Goal: Task Accomplishment & Management: Use online tool/utility

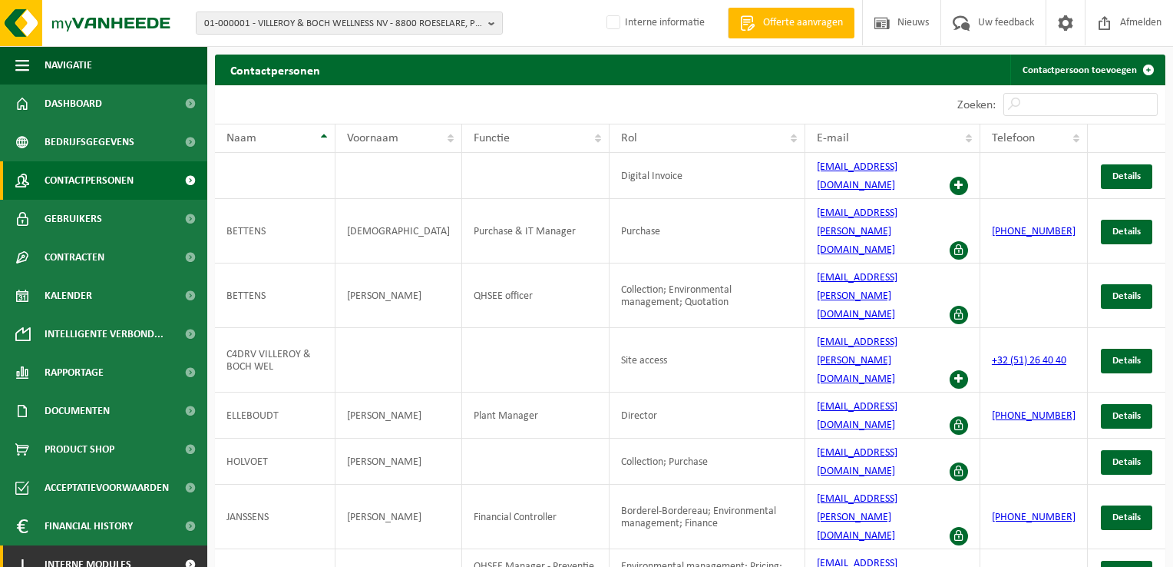
click at [104, 553] on span "Interne modules" at bounding box center [88, 564] width 87 height 38
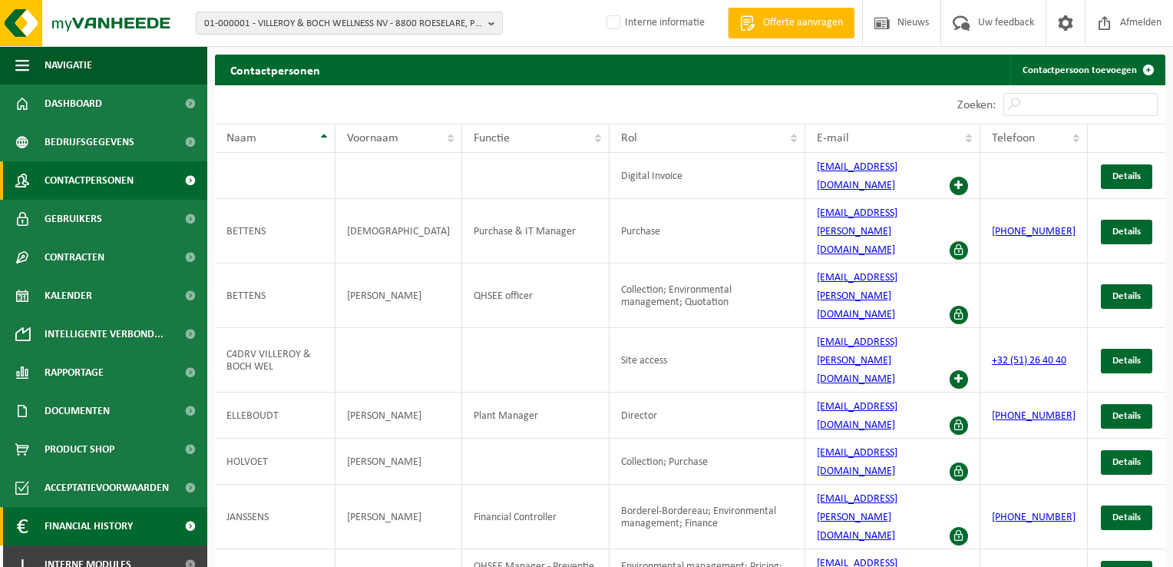
scroll to position [170, 0]
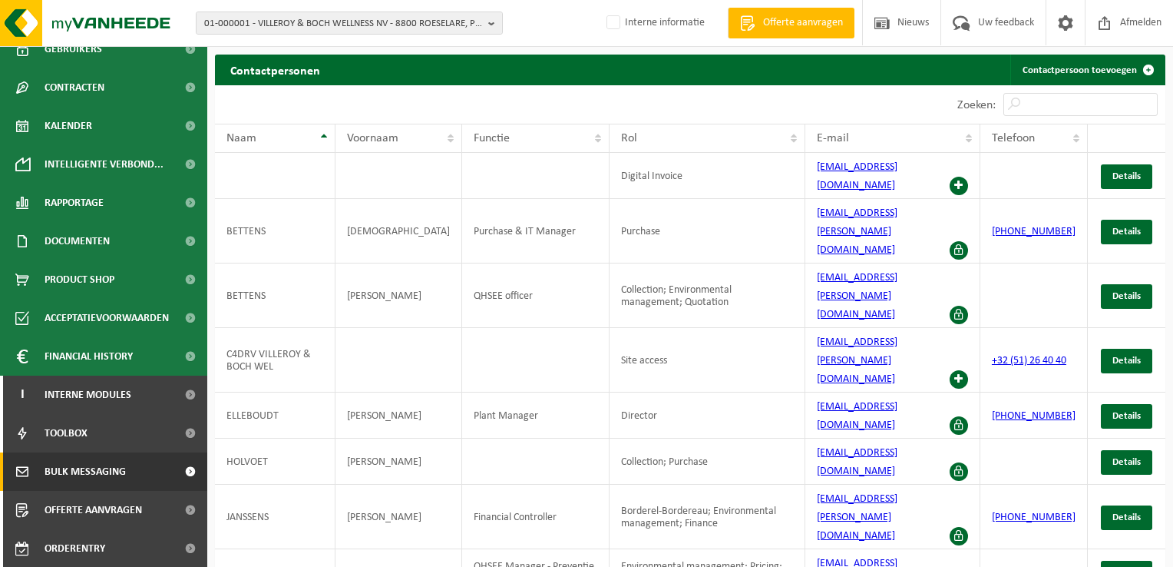
click at [130, 482] on link "Bulk Messaging" at bounding box center [103, 471] width 207 height 38
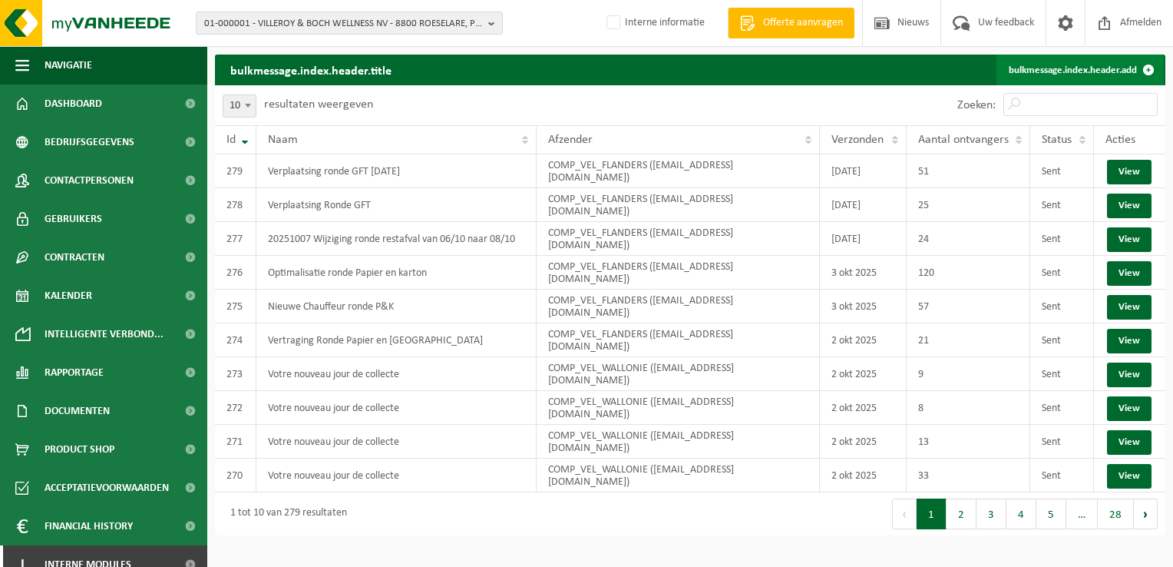
click at [1081, 76] on link "bulkmessage.index.header.add" at bounding box center [1080, 70] width 167 height 31
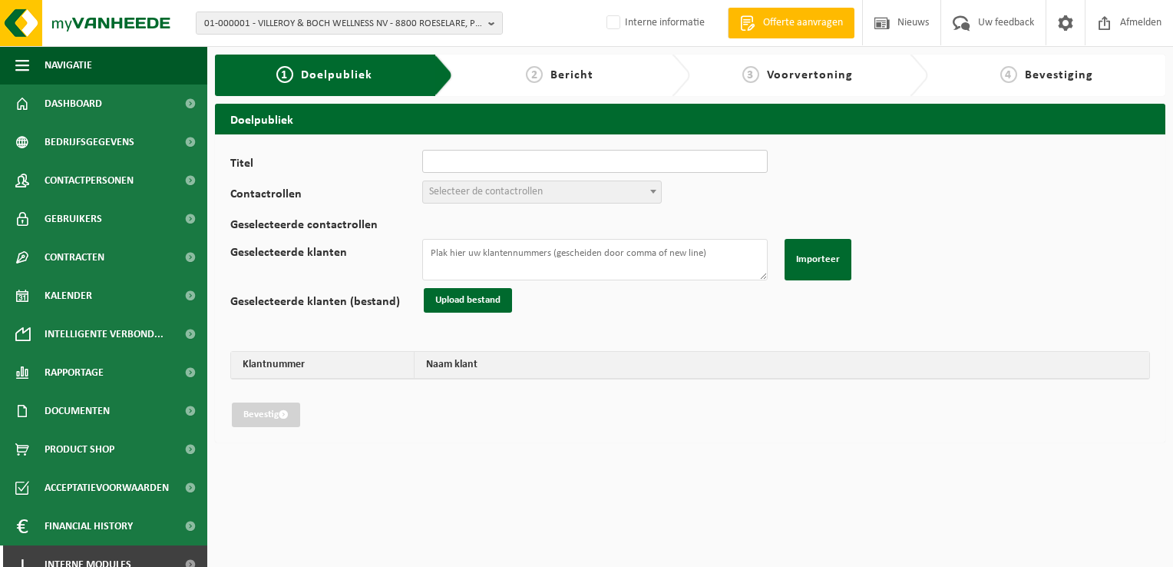
click at [589, 164] on input "Titel" at bounding box center [595, 161] width 346 height 23
drag, startPoint x: 498, startPoint y: 157, endPoint x: 571, endPoint y: 143, distance: 73.5
click at [571, 143] on div "Titel 20251010 Annulatie ronde Contactrollen Verantwoordelijke ophalingen (01_C…" at bounding box center [690, 288] width 951 height 308
click at [566, 164] on input "20251010 Annulatie ronde" at bounding box center [595, 161] width 346 height 23
click at [615, 171] on input "20251010 Annulatie ronde" at bounding box center [595, 161] width 346 height 23
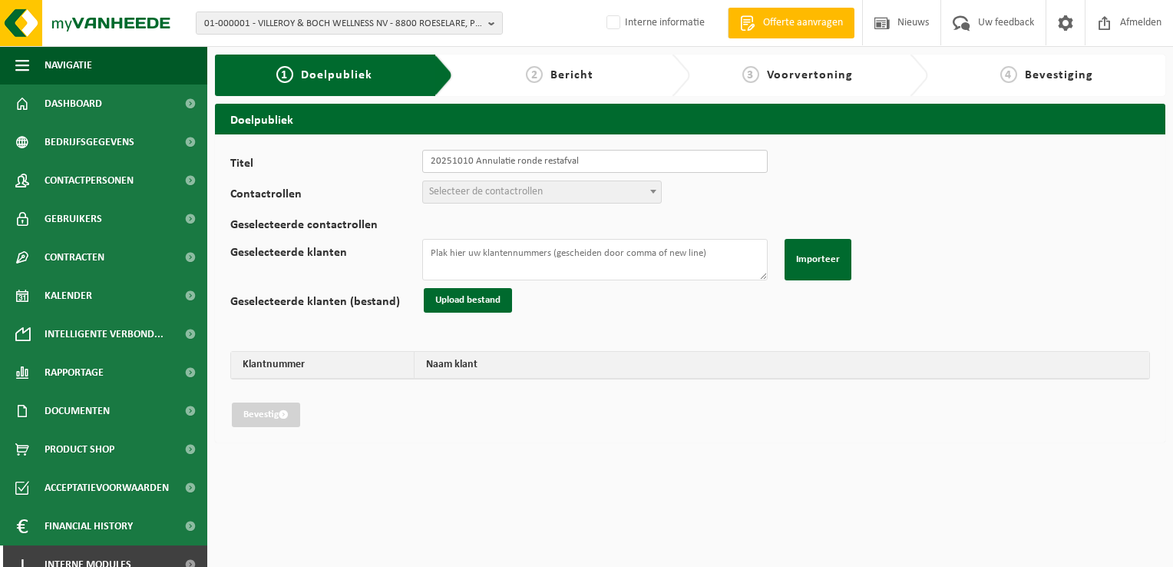
type input "20251010 Annulatie ronde restafval"
click at [596, 190] on span "Selecteer de contactrollen" at bounding box center [542, 192] width 238 height 22
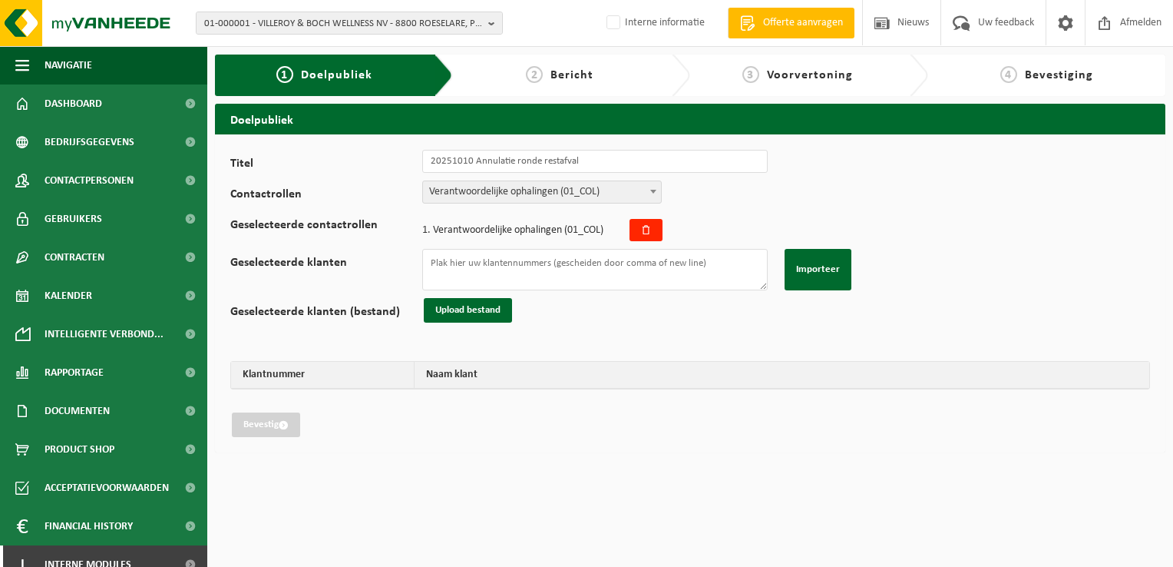
click at [574, 180] on span "Verantwoordelijke ophalingen (01_COL)" at bounding box center [542, 191] width 240 height 23
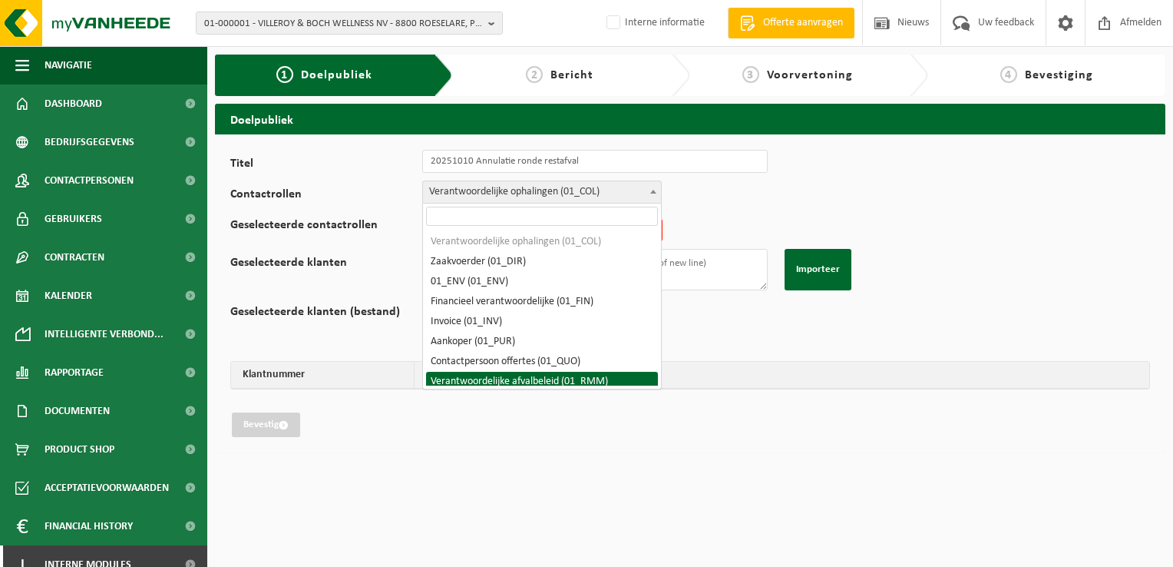
select select "01_RMM"
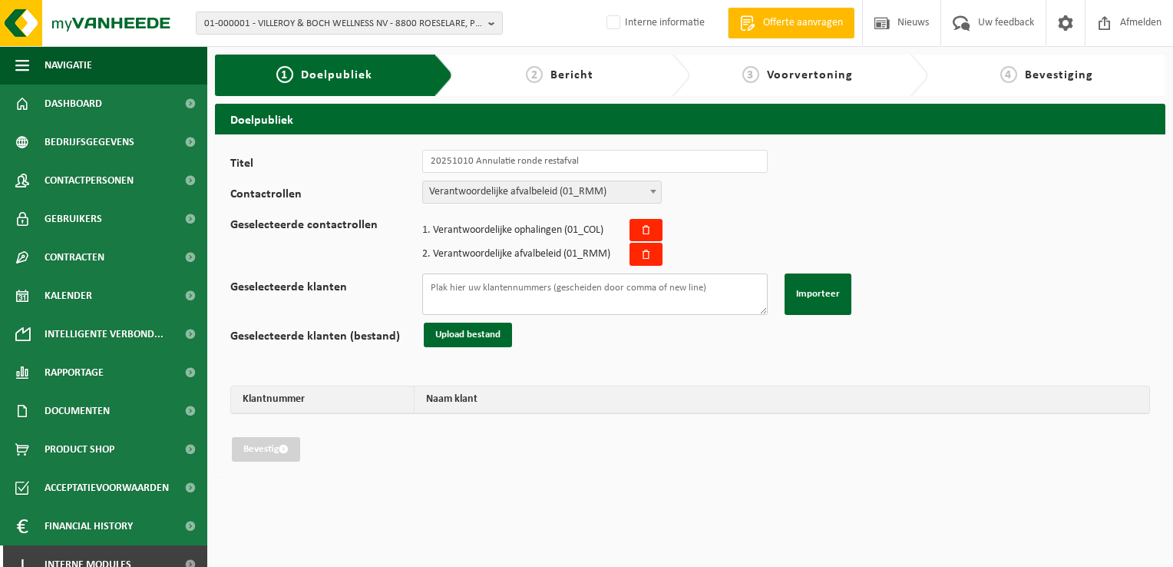
click at [599, 288] on textarea "Geselecteerde klanten" at bounding box center [595, 293] width 346 height 41
click at [581, 290] on textarea "Geselecteerde klanten" at bounding box center [595, 293] width 346 height 41
paste textarea "01-081317 02-012044 02-011993 02-007892 02-012331 02-012335 02-012336 01-066096…"
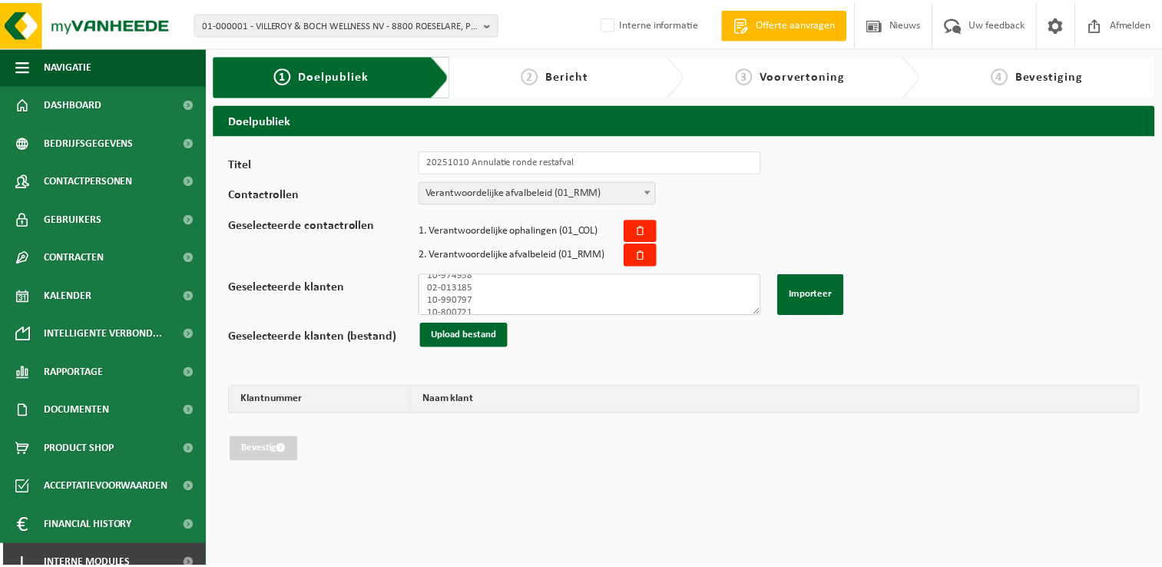
scroll to position [537, 0]
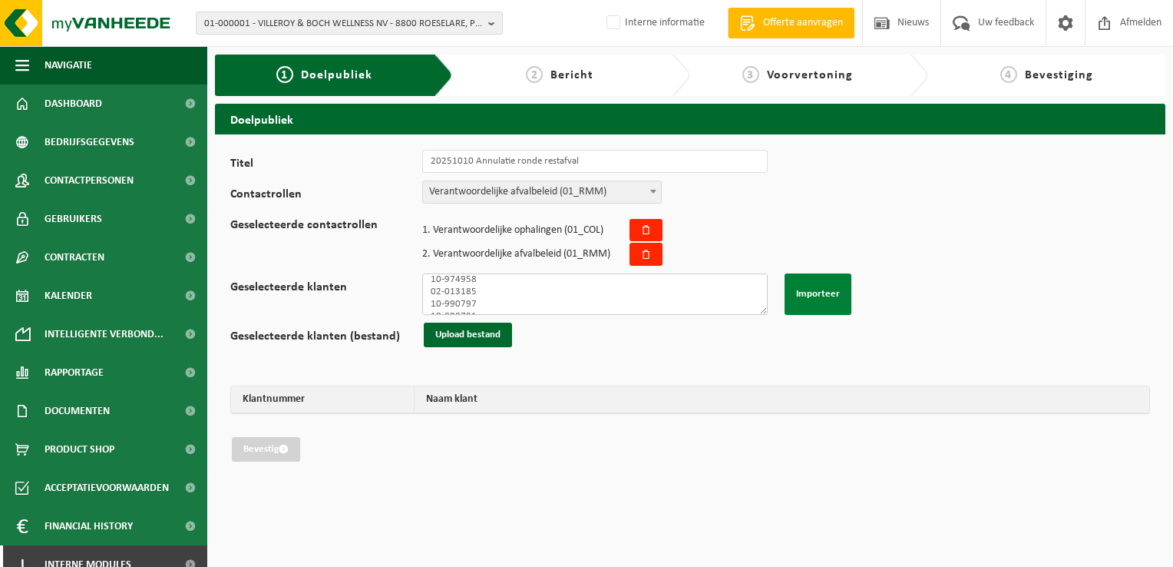
type textarea "01-081317 02-012044 02-011993 02-007892 02-012331 02-012335 02-012336 01-066096…"
click at [834, 300] on button "Importeer" at bounding box center [818, 293] width 67 height 41
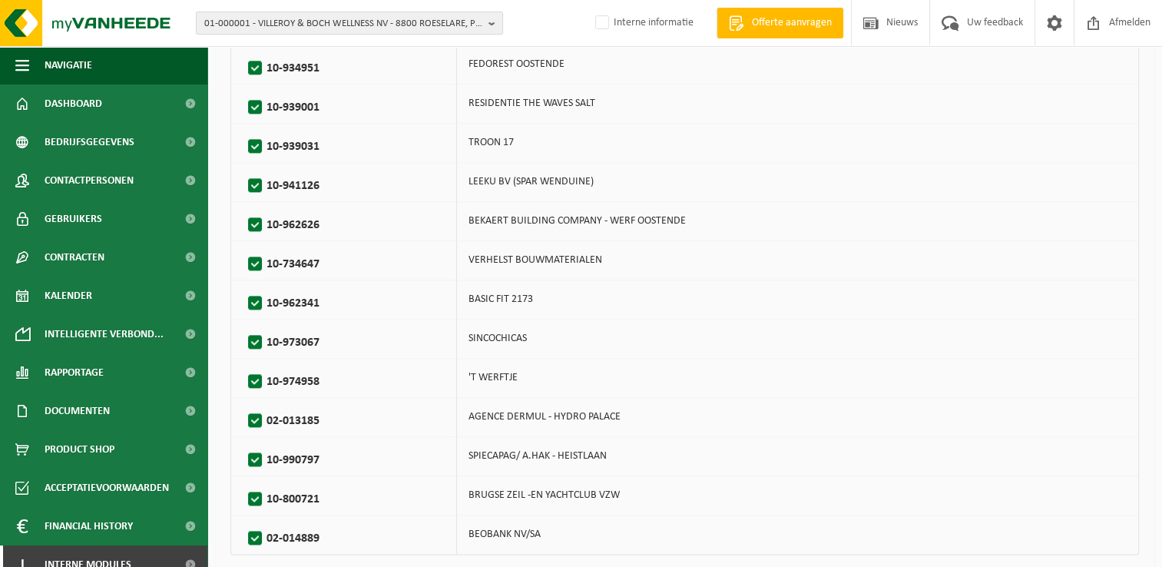
scroll to position [1786, 0]
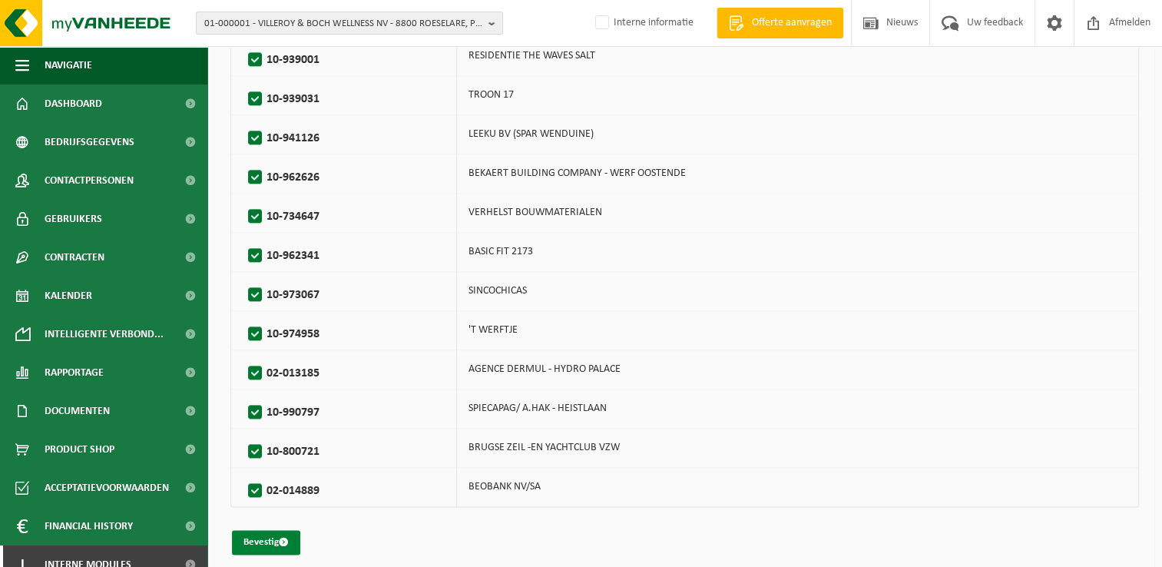
click at [280, 532] on button "Bevestig" at bounding box center [266, 542] width 68 height 25
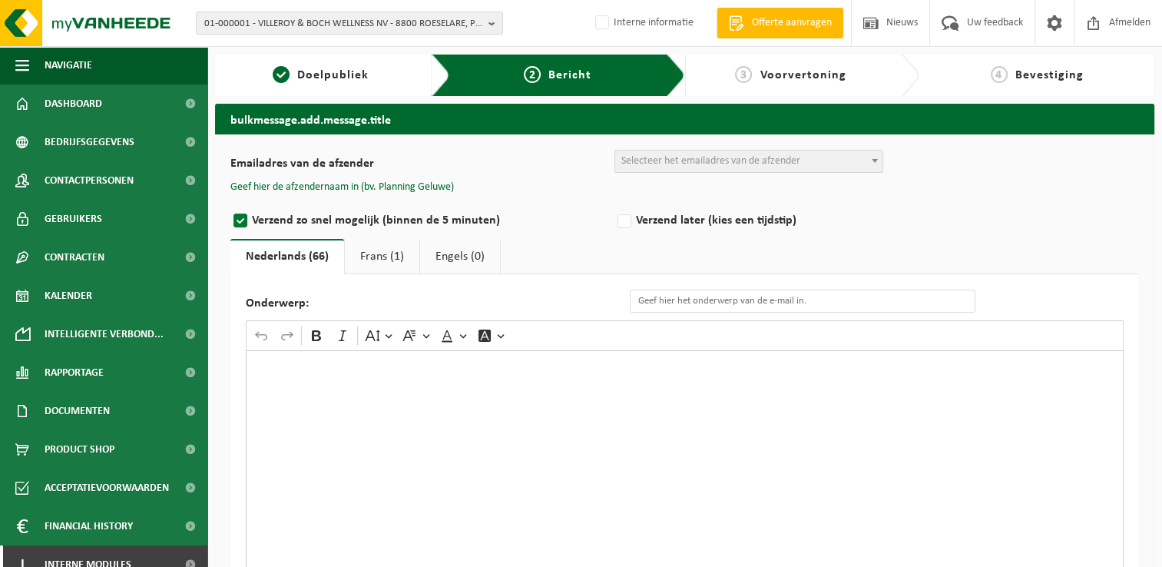
click at [777, 157] on span "Selecteer het emailadres van de afzender" at bounding box center [710, 161] width 179 height 12
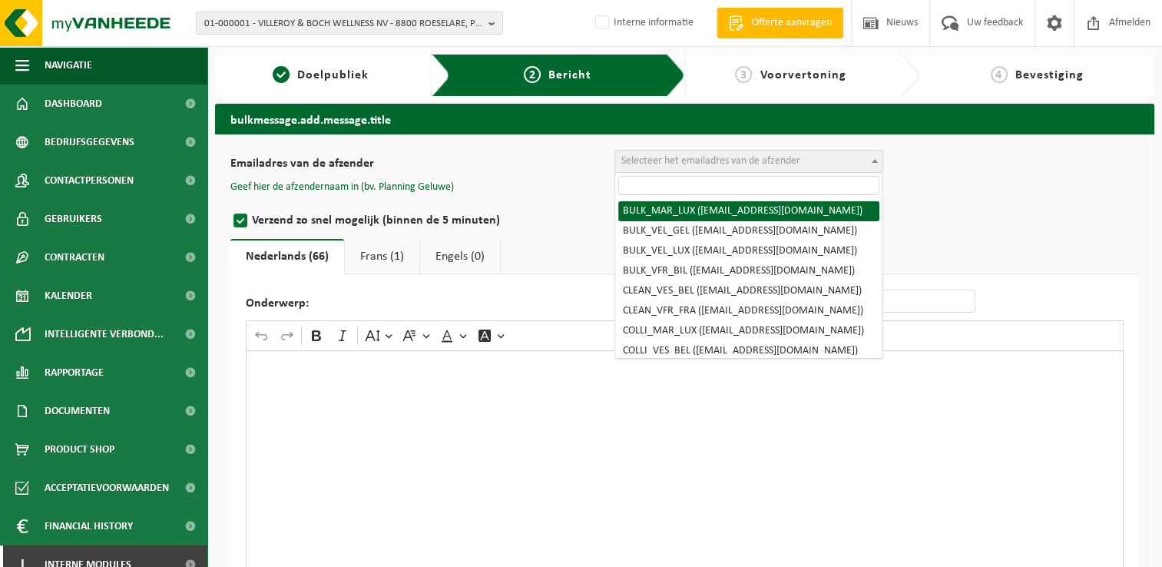
click at [768, 187] on input "search" at bounding box center [748, 185] width 261 height 19
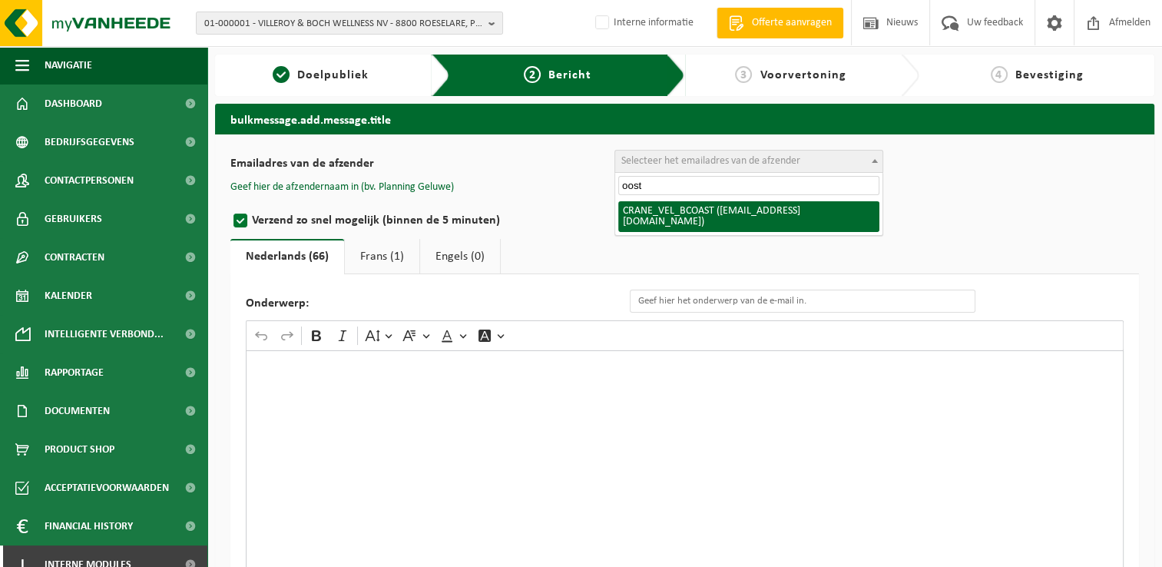
type input "oost"
select select "CRANE_VEL_BCOAST"
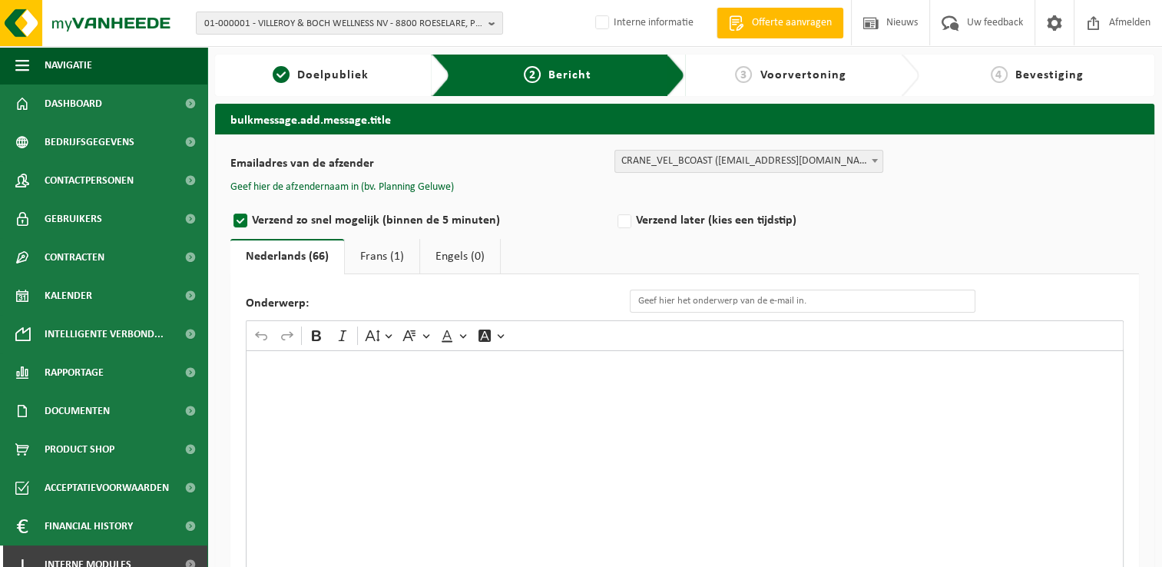
click at [461, 195] on div "Emailadres van de afzender BULK_MAR_LUX (planning.messancy@vanheede.com) BULK_V…" at bounding box center [684, 411] width 908 height 523
click at [445, 186] on button "Geef hier de afzendernaam in (bv. Planning Geluwe)" at bounding box center [341, 187] width 223 height 14
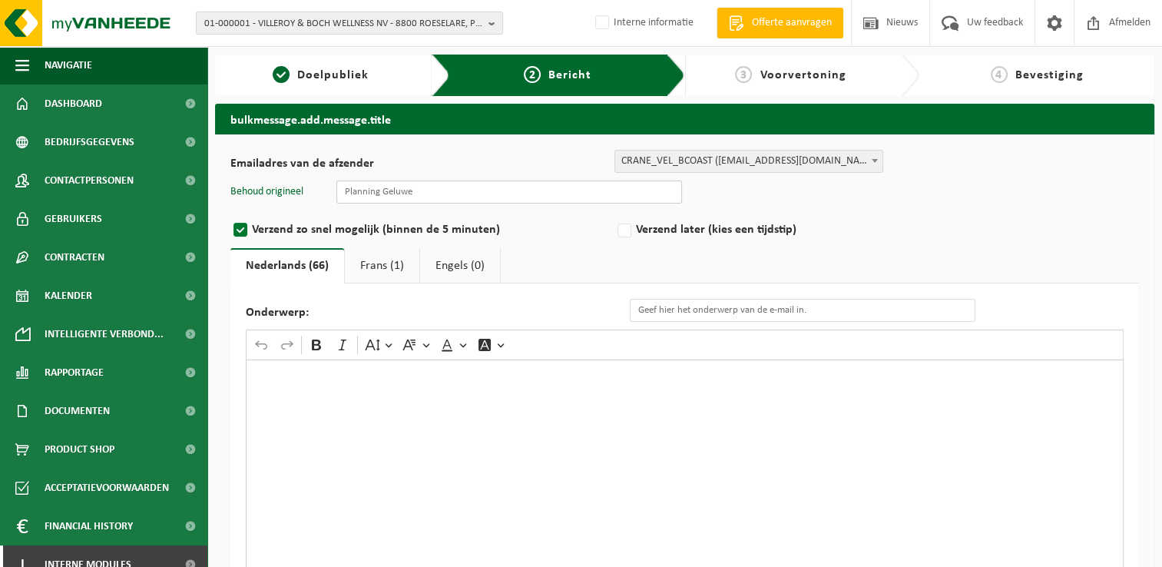
click at [452, 195] on input "text" at bounding box center [509, 191] width 346 height 23
type input "Planning Oostkamp"
click at [690, 315] on input "Onderwerp:" at bounding box center [803, 310] width 346 height 23
drag, startPoint x: 903, startPoint y: 312, endPoint x: 878, endPoint y: 316, distance: 25.6
click at [878, 316] on input "Eenmalige annulatie van de ledigingsdag van uw container PMD" at bounding box center [803, 310] width 346 height 23
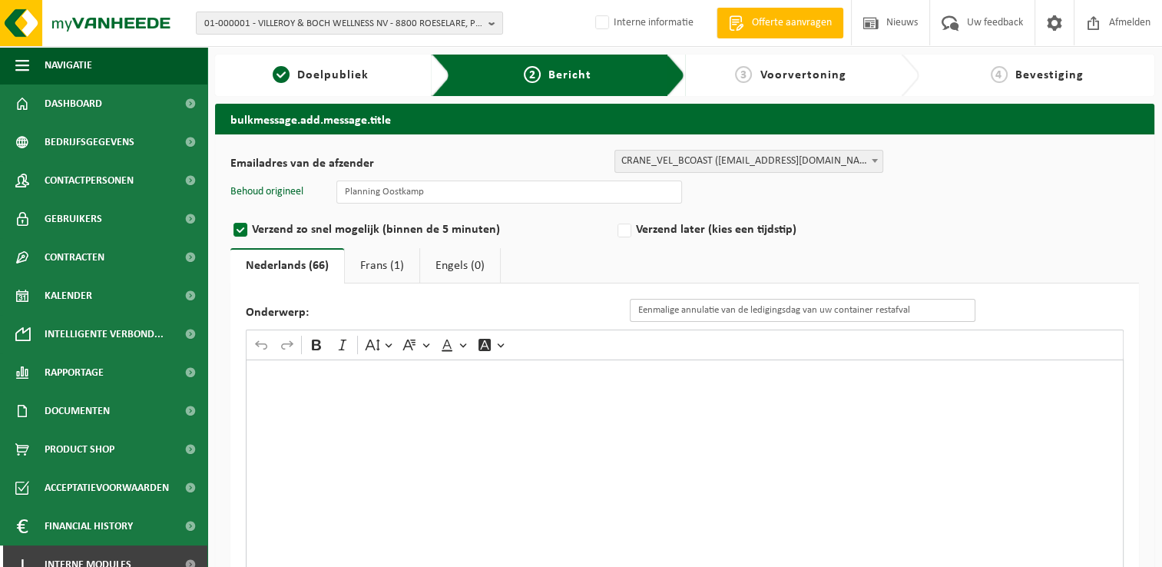
type input "Eenmalige annulatie van de ledigingsdag van uw container restafval"
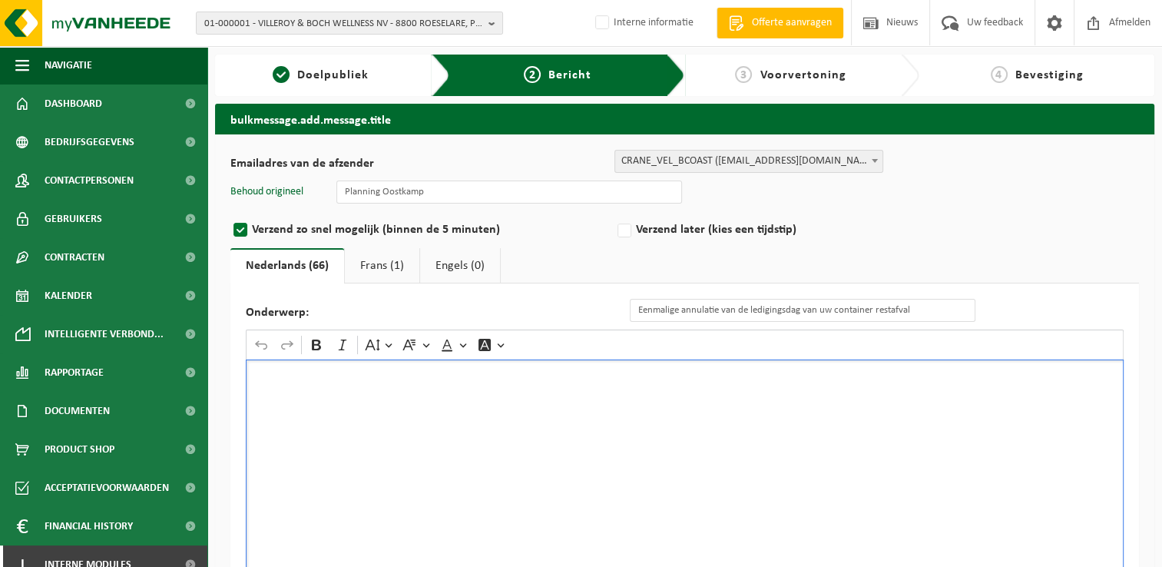
click at [839, 360] on div "Rich Text Editor. Editing area: main. Press Alt+0 for help." at bounding box center [685, 512] width 878 height 307
click at [584, 392] on div "Rich Text Editor. Editing area: main. Press Alt+0 for help." at bounding box center [685, 512] width 878 height 307
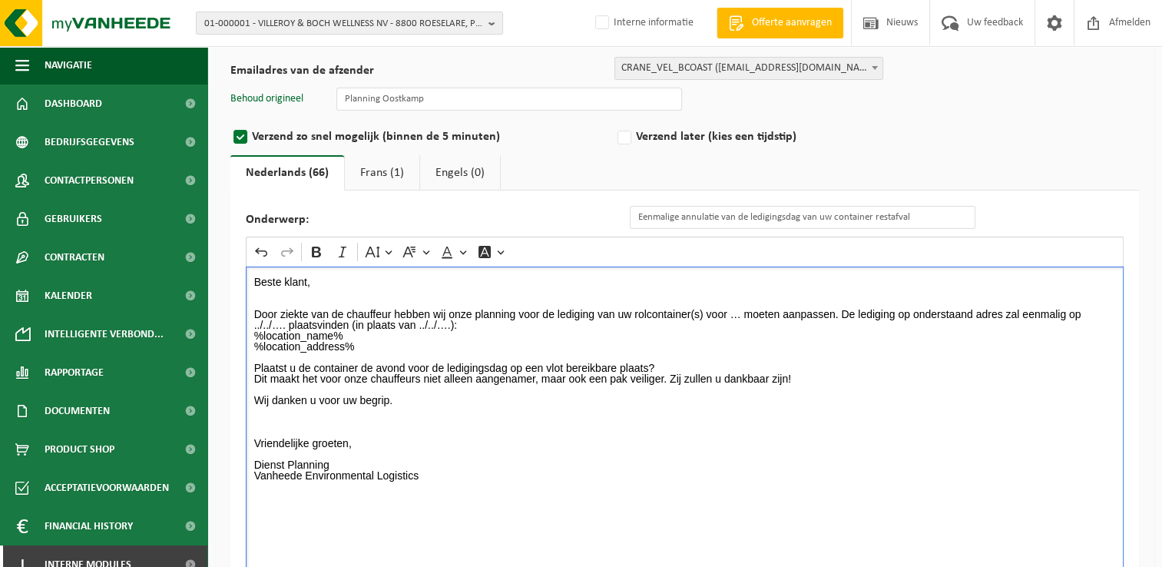
scroll to position [161, 0]
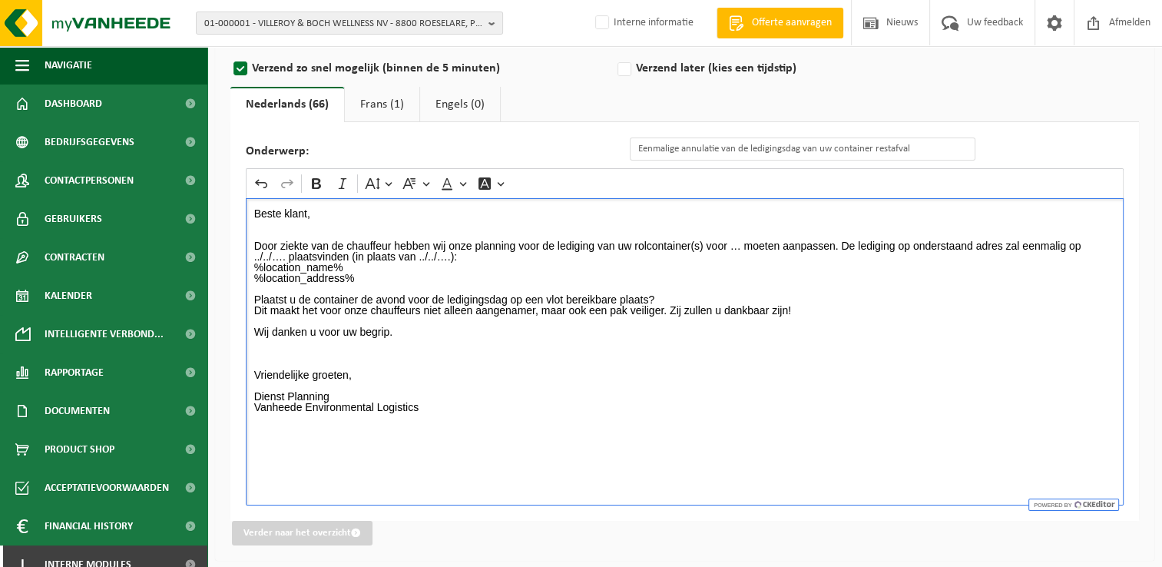
click at [734, 246] on p "Beste klant, Door ziekte van de chauffeur hebben wij onze planning voor de ledi…" at bounding box center [685, 315] width 862 height 215
drag, startPoint x: 1106, startPoint y: 245, endPoint x: 1113, endPoint y: 253, distance: 11.4
click at [1113, 253] on p "Beste klant, Door ziekte van de chauffeur hebben wij onze planning voor de ledi…" at bounding box center [685, 315] width 862 height 215
click at [1106, 241] on p "Beste klant, Door ziekte van de chauffeur hebben wij onze planning voor de ledi…" at bounding box center [685, 315] width 862 height 215
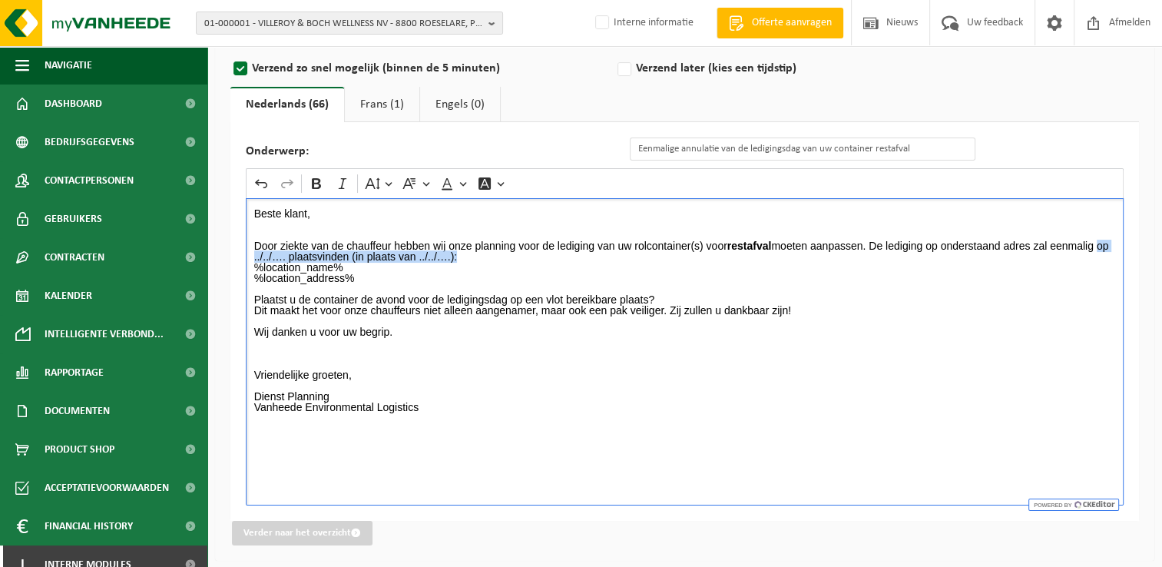
drag, startPoint x: 1102, startPoint y: 245, endPoint x: 1112, endPoint y: 251, distance: 11.7
click at [1112, 251] on p "Beste klant, Door ziekte van de chauffeur hebben wij onze planning voor de ledi…" at bounding box center [685, 315] width 862 height 215
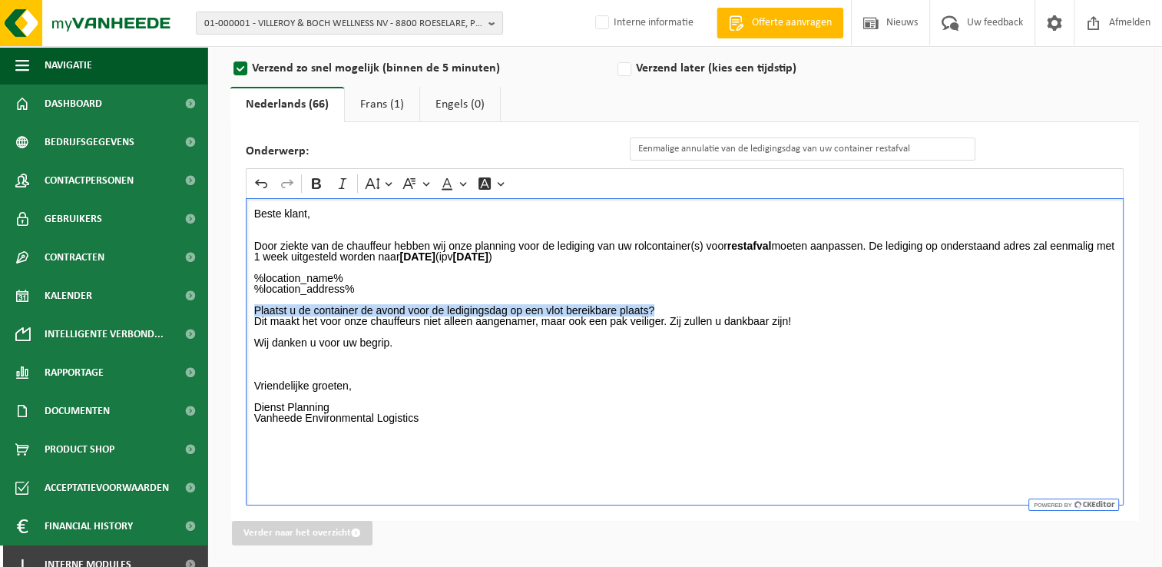
drag, startPoint x: 673, startPoint y: 312, endPoint x: 243, endPoint y: 309, distance: 430.0
click at [243, 309] on div "Onderwerp: Eenmalige annulatie van de ledigingsdag van uw container restafval R…" at bounding box center [684, 321] width 908 height 399
drag, startPoint x: 368, startPoint y: 102, endPoint x: 611, endPoint y: 138, distance: 246.1
click at [368, 102] on link "Frans (1)" at bounding box center [382, 104] width 74 height 35
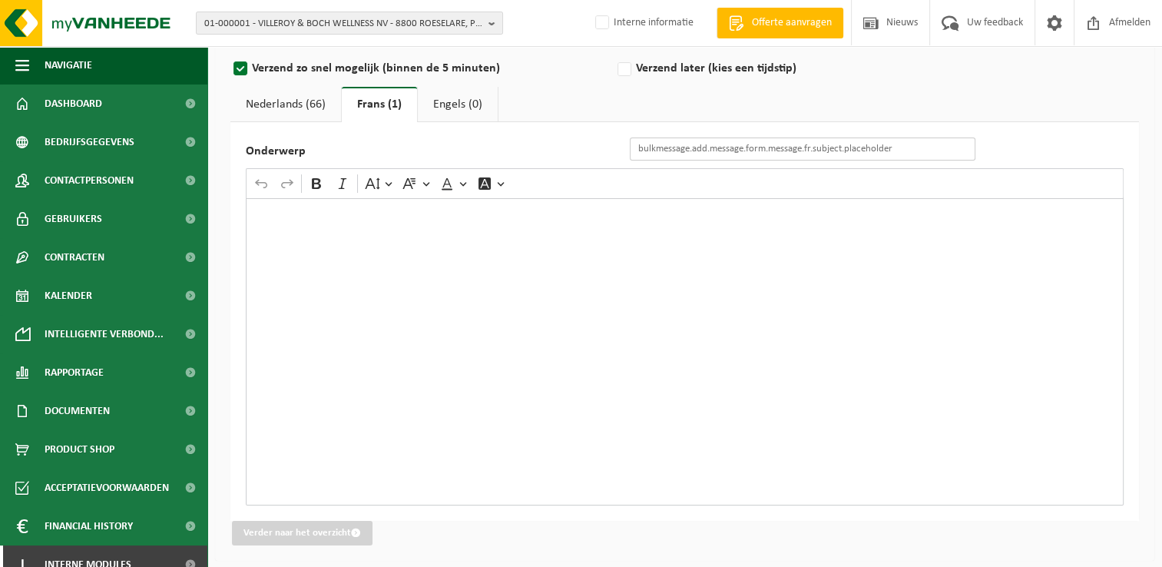
click at [884, 147] on input "Onderwerp" at bounding box center [803, 148] width 346 height 23
paste input "Changement exceptionnel du jour de vidange de vos ..."
type input "Changement exceptionnel du jour de vidange de vos déchets résiduels"
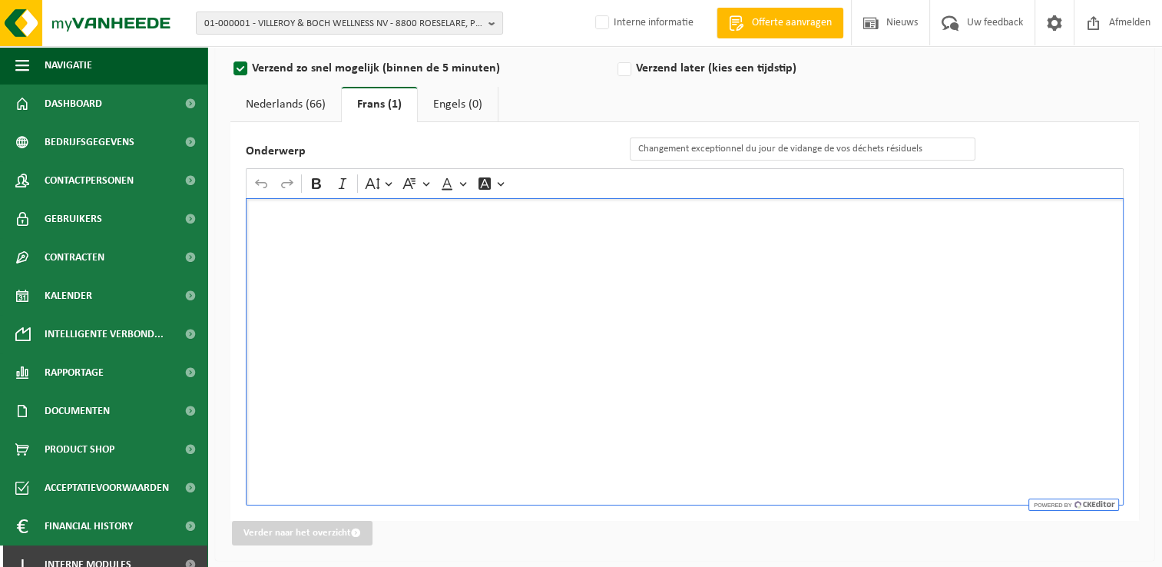
click at [538, 313] on div "Rich Text Editor. Editing area: main. Press Alt+0 for help." at bounding box center [685, 351] width 878 height 307
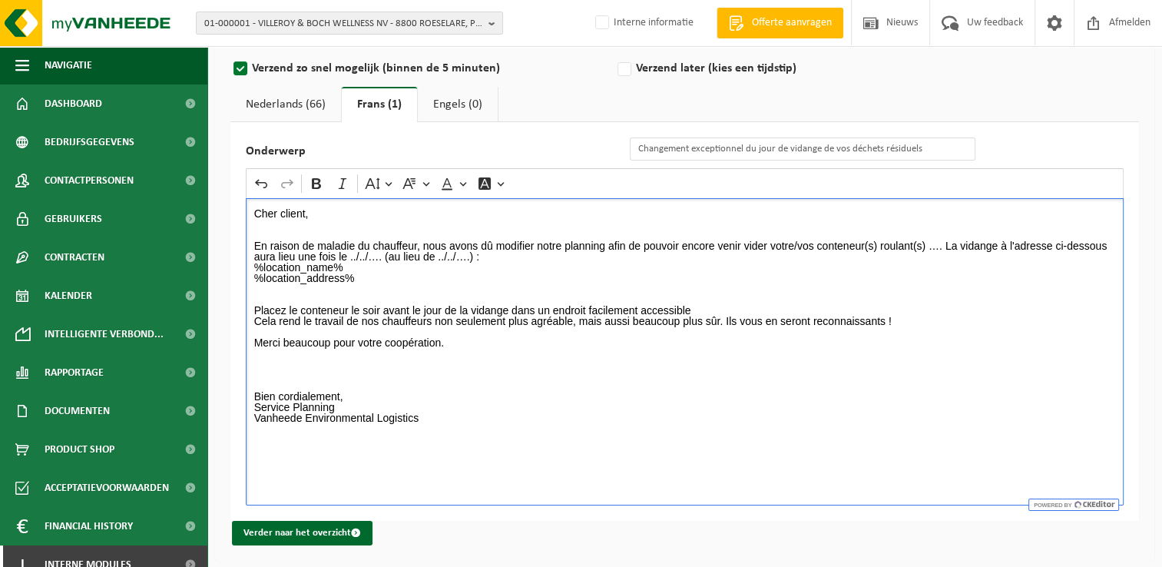
click at [280, 103] on link "Nederlands (66)" at bounding box center [285, 104] width 111 height 35
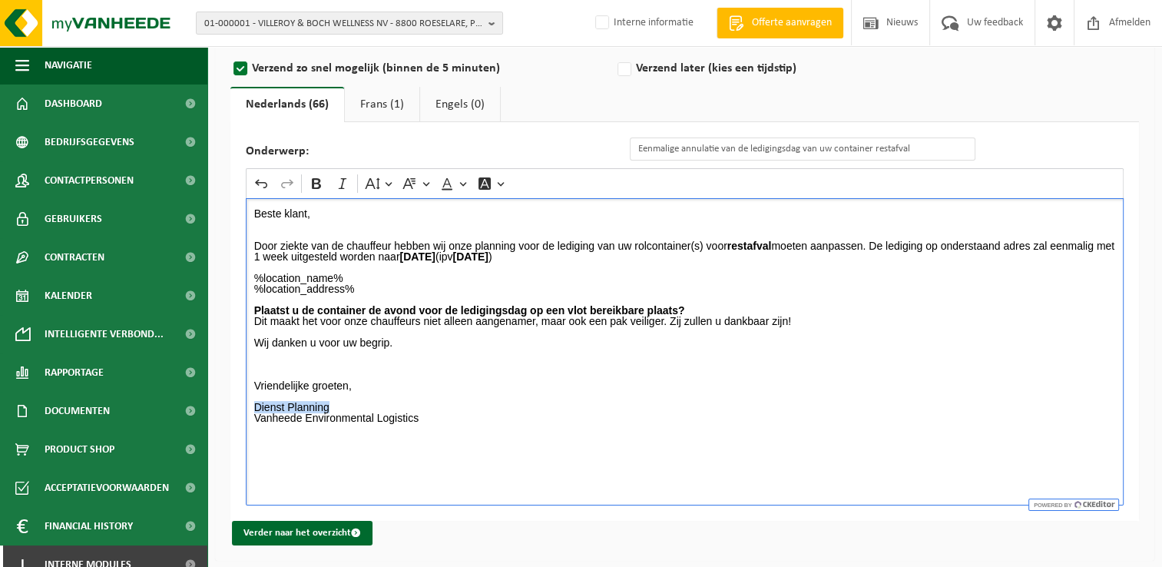
drag, startPoint x: 332, startPoint y: 403, endPoint x: 247, endPoint y: 403, distance: 84.5
click at [247, 403] on div "Beste klant, Door ziekte van de chauffeur hebben wij onze planning voor de ledi…" at bounding box center [685, 351] width 878 height 307
click at [475, 409] on p "%location_name% %location_address% Plaatst u de container de avond voor de ledi…" at bounding box center [685, 348] width 862 height 172
click at [380, 100] on link "Frans (1)" at bounding box center [382, 104] width 74 height 35
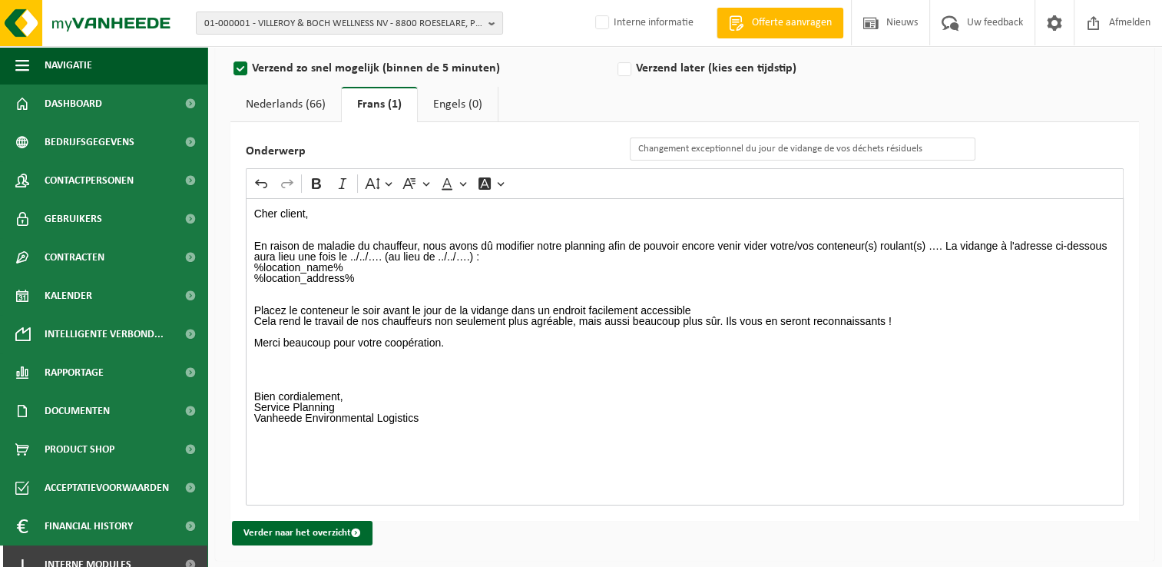
click at [932, 246] on p "Cher client, En raison de maladie du chauffeur, nous avons dû modifier notre pl…" at bounding box center [685, 321] width 862 height 226
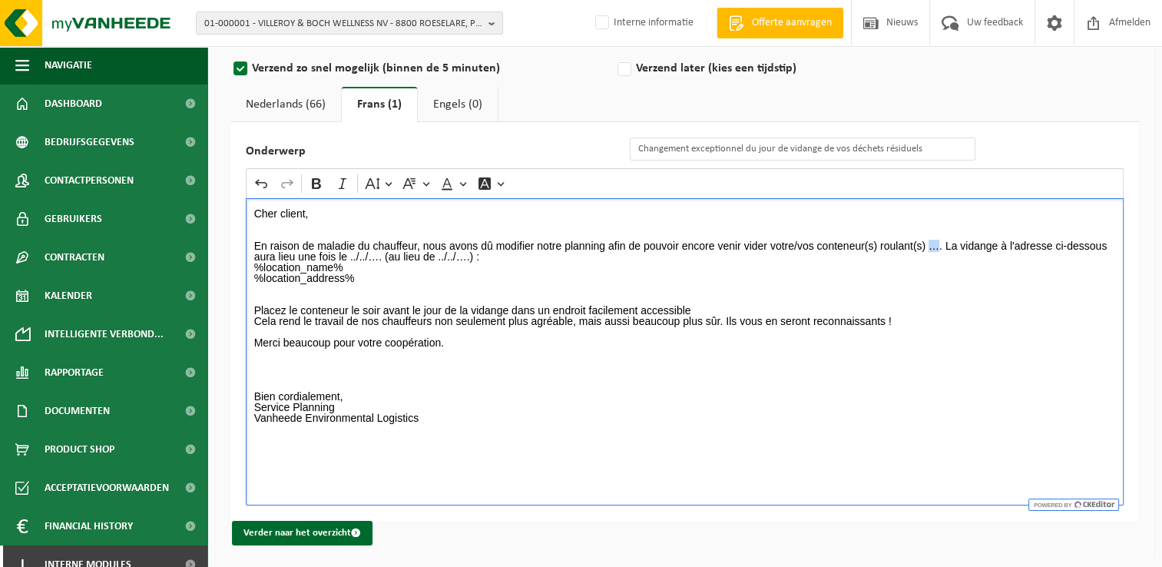
click at [932, 246] on p "Cher client, En raison de maladie du chauffeur, nous avons dû modifier notre pl…" at bounding box center [685, 321] width 862 height 226
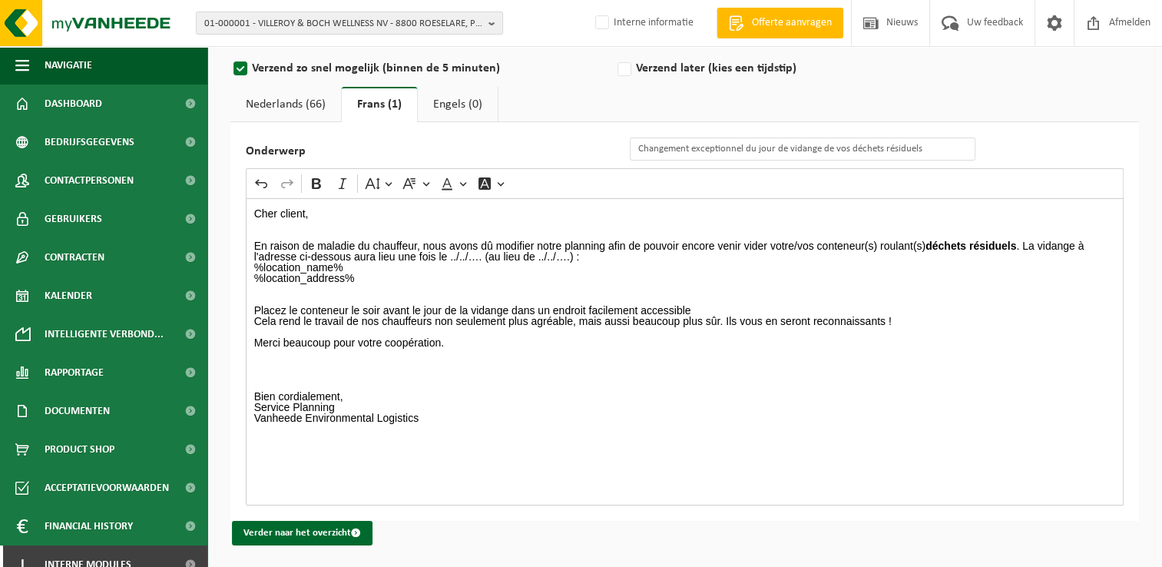
drag, startPoint x: 309, startPoint y: 108, endPoint x: 571, endPoint y: 172, distance: 268.9
click at [309, 108] on link "Nederlands (66)" at bounding box center [285, 104] width 111 height 35
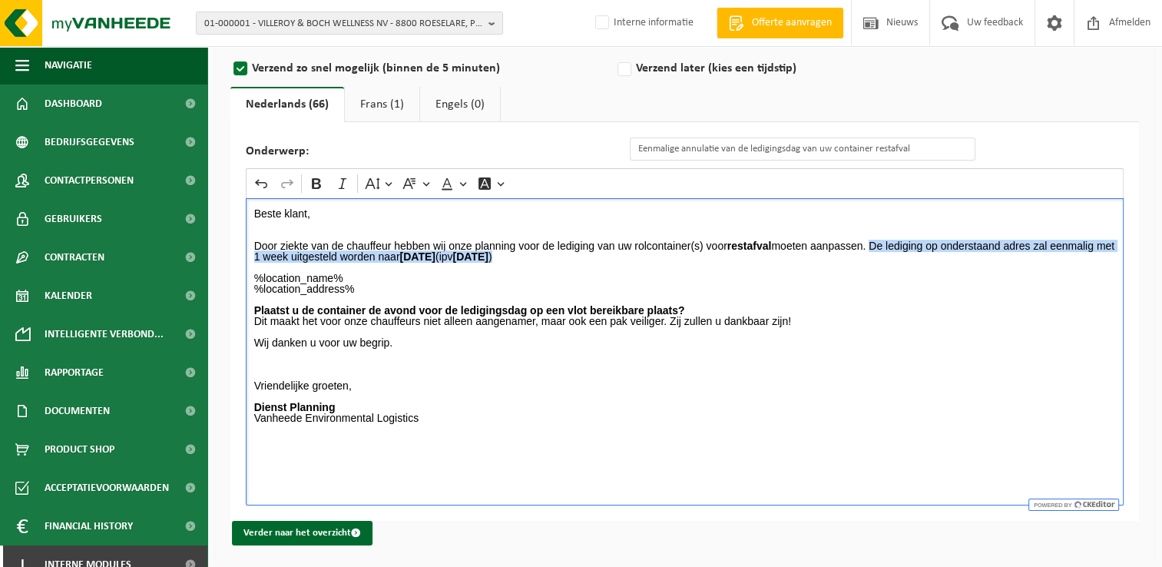
drag, startPoint x: 875, startPoint y: 243, endPoint x: 886, endPoint y: 260, distance: 20.0
click at [886, 260] on p "Beste klant, Door ziekte van de chauffeur hebben wij onze planning voor de ledi…" at bounding box center [685, 235] width 862 height 54
copy p "De lediging op onderstaand adres zal eenmalig met 1 week uitgesteld worden naar…"
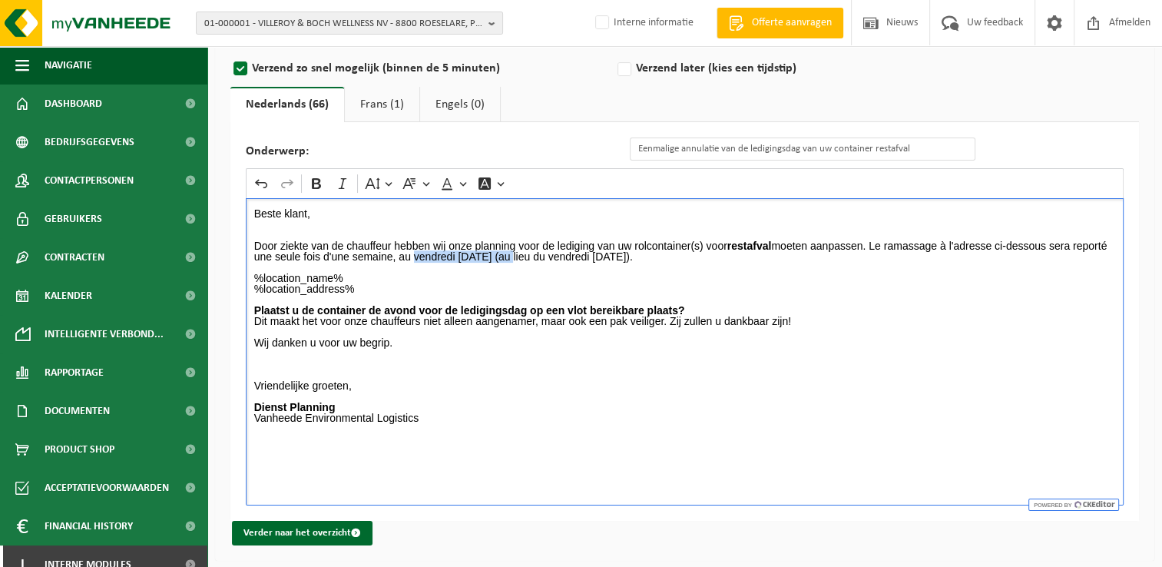
drag, startPoint x: 415, startPoint y: 256, endPoint x: 515, endPoint y: 260, distance: 99.9
click at [515, 260] on p "Beste klant, Door ziekte van de chauffeur hebben wij onze planning voor de ledi…" at bounding box center [685, 235] width 862 height 54
drag, startPoint x: 589, startPoint y: 259, endPoint x: 667, endPoint y: 258, distance: 78.3
click at [667, 258] on p "Beste klant, Door ziekte van de chauffeur hebben wij onze planning voor de ledi…" at bounding box center [685, 235] width 862 height 54
click at [482, 376] on p "%location_name% %location_address% Plaatst u de container de avond voor de ledi…" at bounding box center [685, 348] width 862 height 172
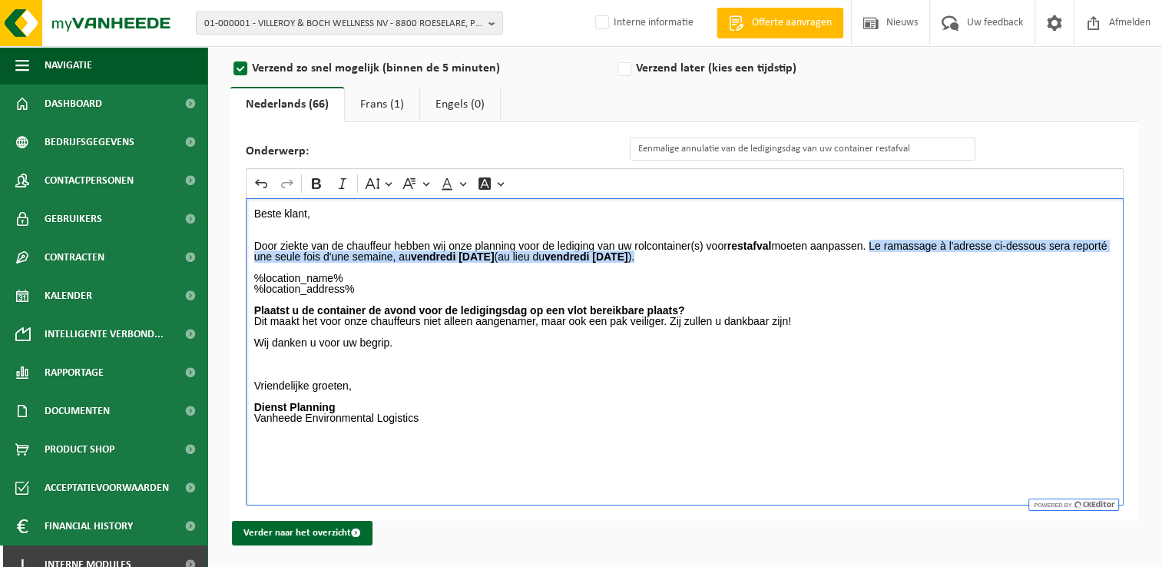
drag, startPoint x: 875, startPoint y: 241, endPoint x: 886, endPoint y: 250, distance: 14.2
click at [886, 250] on p "Beste klant, Door ziekte van de chauffeur hebben wij onze planning voor de ledi…" at bounding box center [685, 235] width 862 height 54
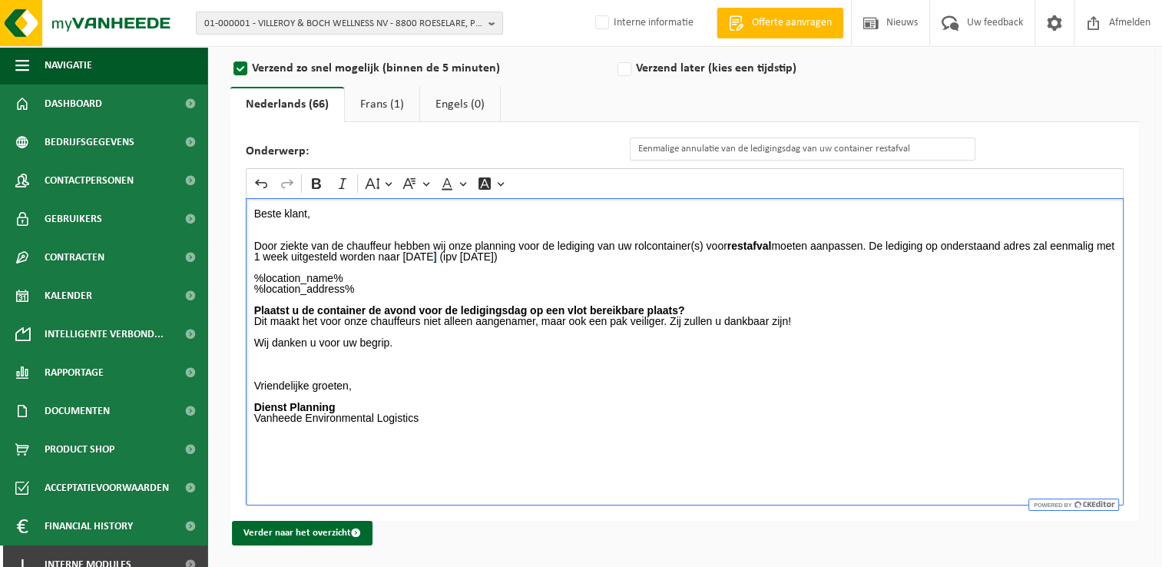
click at [448, 257] on p "Beste klant, Door ziekte van de chauffeur hebben wij onze planning voor de ledi…" at bounding box center [685, 235] width 862 height 54
drag, startPoint x: 421, startPoint y: 254, endPoint x: 512, endPoint y: 259, distance: 91.5
click at [512, 259] on p "Beste klant, Door ziekte van de chauffeur hebben wij onze planning voor de ledi…" at bounding box center [685, 235] width 862 height 54
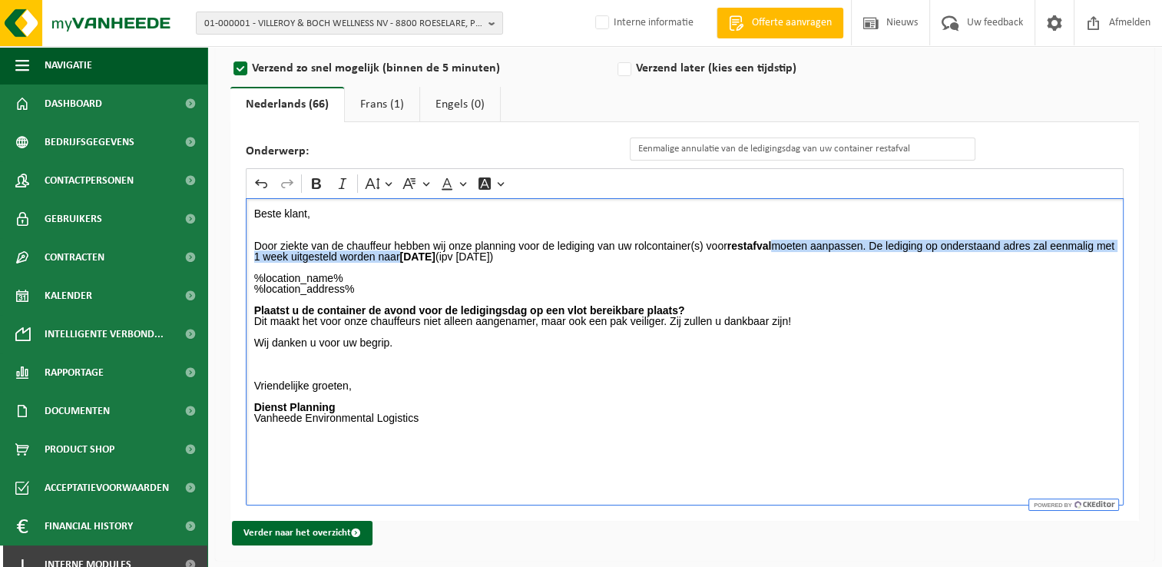
drag, startPoint x: 541, startPoint y: 255, endPoint x: 581, endPoint y: 256, distance: 39.9
click at [581, 256] on p "Beste klant, Door ziekte van de chauffeur hebben wij onze planning voor de ledi…" at bounding box center [685, 235] width 862 height 54
drag, startPoint x: 541, startPoint y: 256, endPoint x: 627, endPoint y: 259, distance: 86.8
click at [627, 259] on p "Beste klant, Door ziekte van de chauffeur hebben wij onze planning voor de ledi…" at bounding box center [685, 235] width 862 height 54
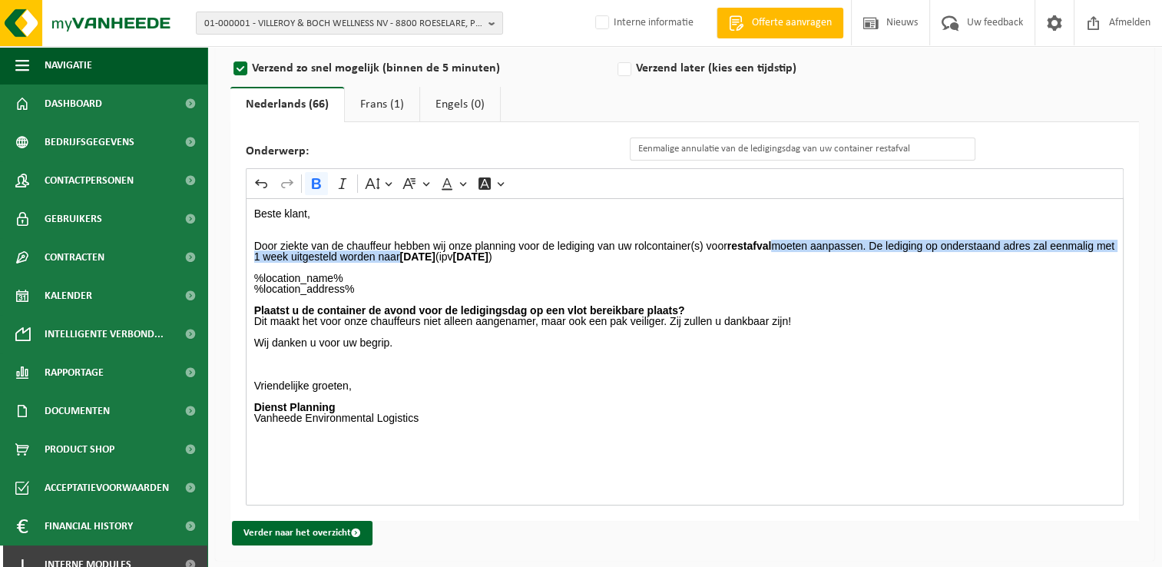
click at [379, 104] on link "Frans (1)" at bounding box center [382, 104] width 74 height 35
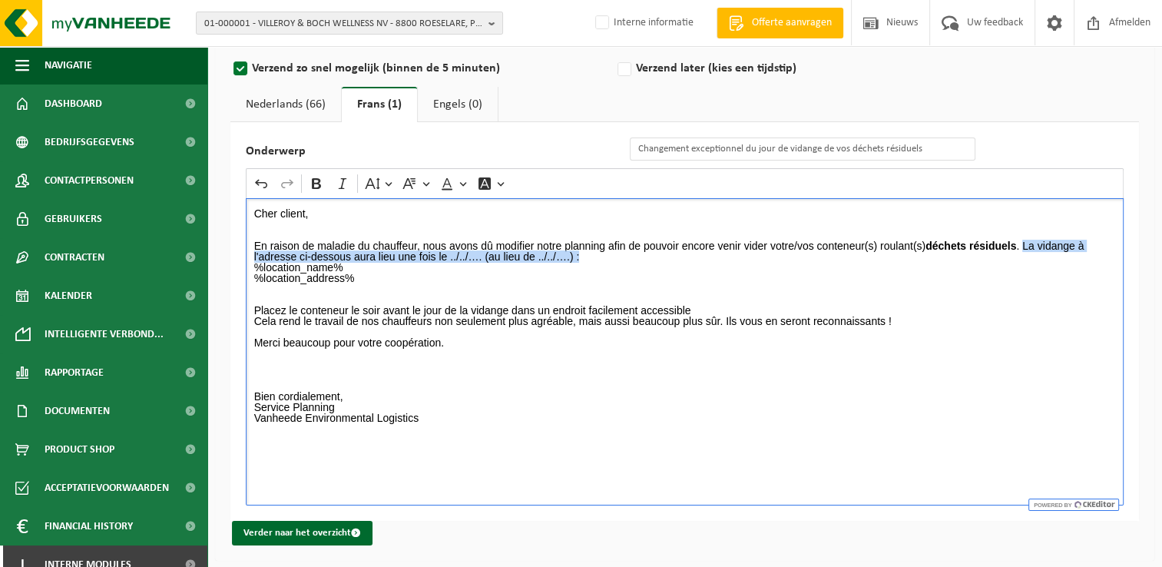
drag, startPoint x: 1024, startPoint y: 244, endPoint x: 1035, endPoint y: 258, distance: 17.5
click at [1035, 258] on p "Cher client, En raison de maladie du chauffeur, nous avons dû modifier notre pl…" at bounding box center [685, 321] width 862 height 226
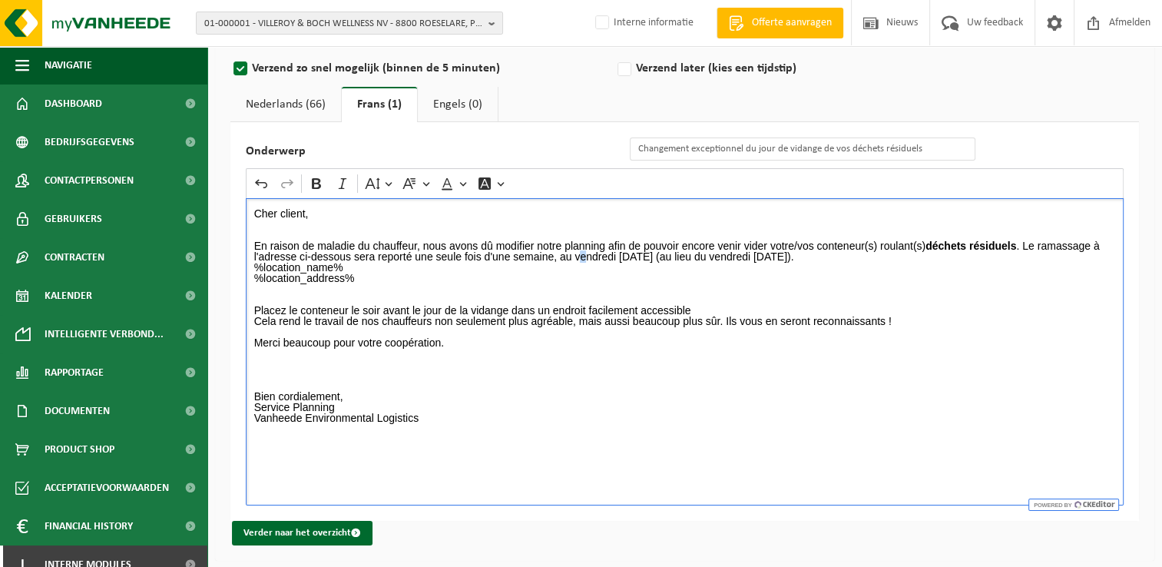
click at [585, 253] on p "Cher client, En raison de maladie du chauffeur, nous avons dû modifier notre pl…" at bounding box center [685, 321] width 862 height 226
drag, startPoint x: 576, startPoint y: 254, endPoint x: 676, endPoint y: 258, distance: 99.9
click at [676, 258] on p "Cher client, En raison de maladie du chauffeur, nous avons dû modifier notre pl…" at bounding box center [685, 321] width 862 height 226
drag, startPoint x: 734, startPoint y: 256, endPoint x: 841, endPoint y: 261, distance: 106.8
click at [829, 260] on p "Cher client, En raison de maladie du chauffeur, nous avons dû modifier notre pl…" at bounding box center [685, 321] width 862 height 226
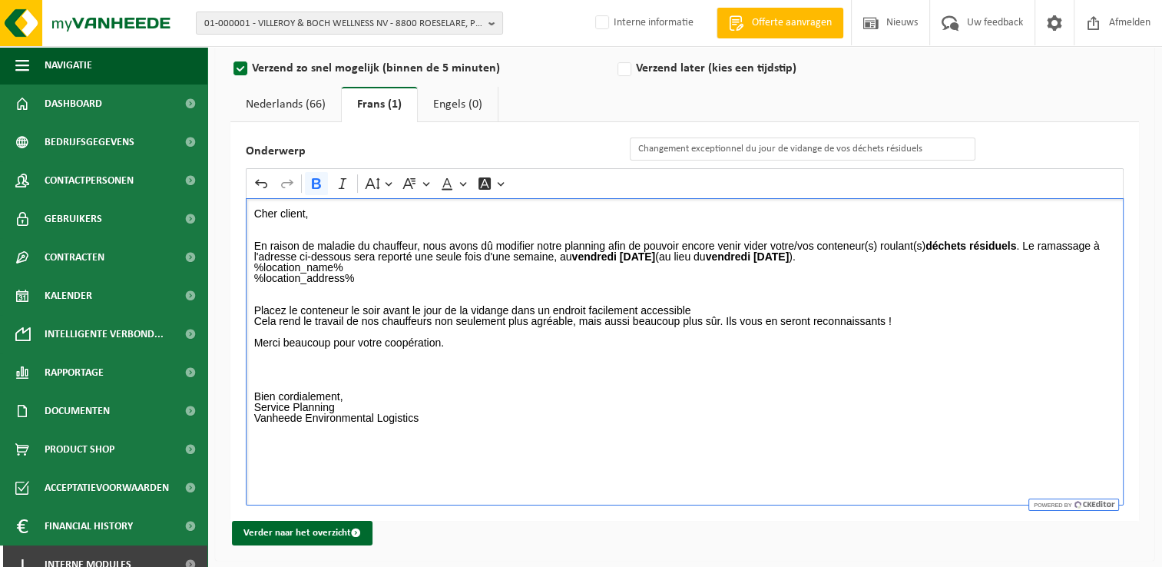
click at [849, 259] on p "Cher client, En raison de maladie du chauffeur, nous avons dû modifier notre pl…" at bounding box center [685, 321] width 862 height 226
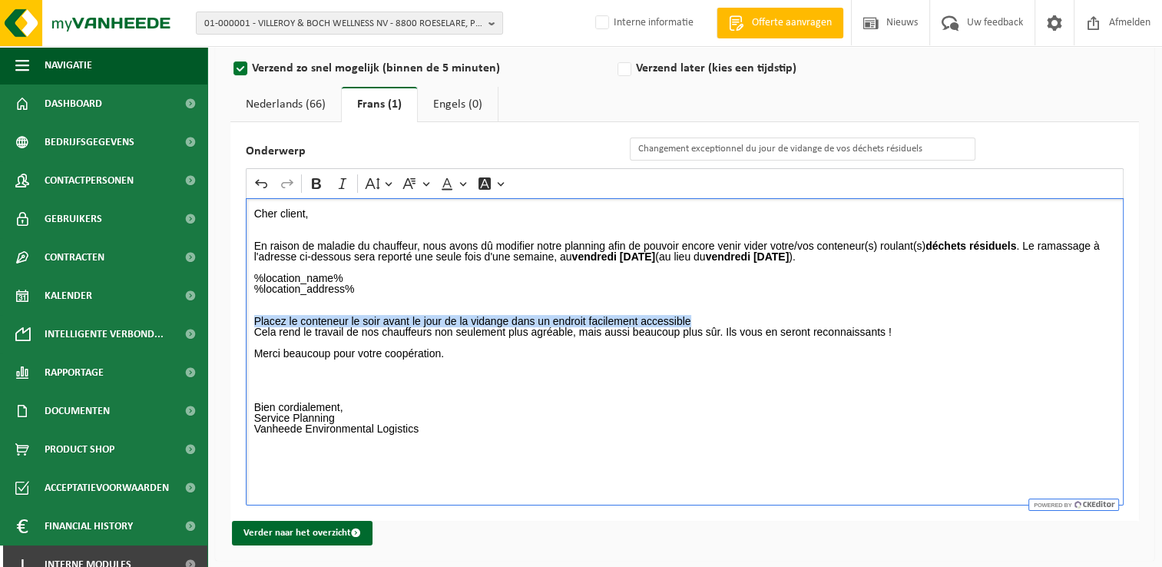
drag, startPoint x: 702, startPoint y: 321, endPoint x: 253, endPoint y: 321, distance: 449.2
click at [253, 321] on div "Cher client, En raison de maladie du chauffeur, nous avons dû modifier notre pl…" at bounding box center [685, 351] width 878 height 307
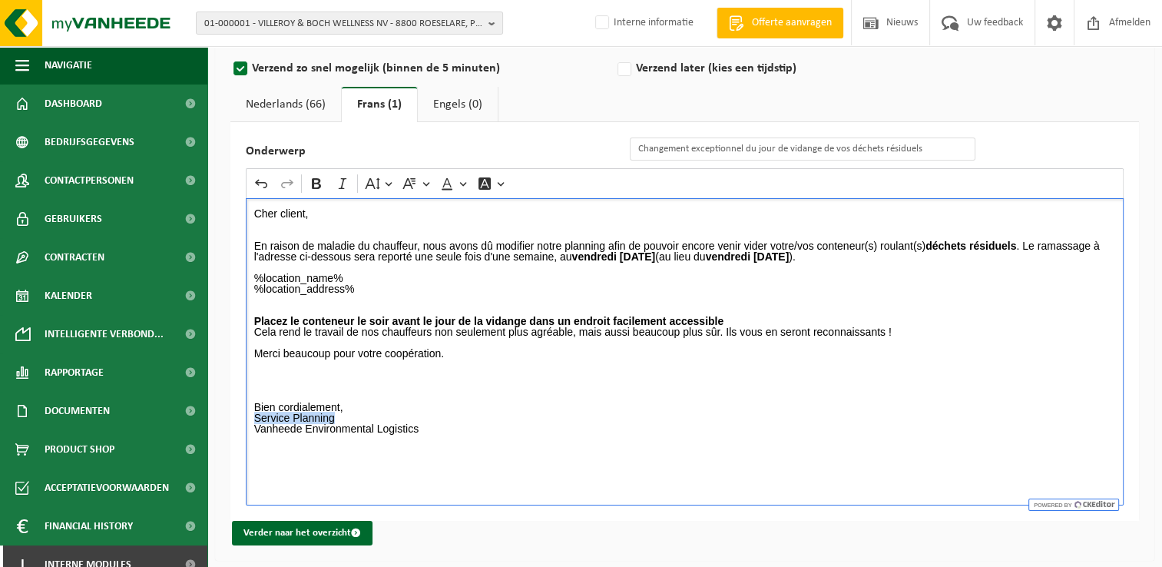
drag, startPoint x: 331, startPoint y: 414, endPoint x: 251, endPoint y: 419, distance: 80.0
click at [251, 419] on div "Cher client, En raison de maladie du chauffeur, nous avons dû modifier notre pl…" at bounding box center [685, 351] width 878 height 307
click at [514, 416] on p "%location_name% %location_address% Placez le conteneur le soir avant le jour de…" at bounding box center [685, 353] width 862 height 183
click at [292, 536] on button "Verder naar het overzicht" at bounding box center [302, 533] width 141 height 25
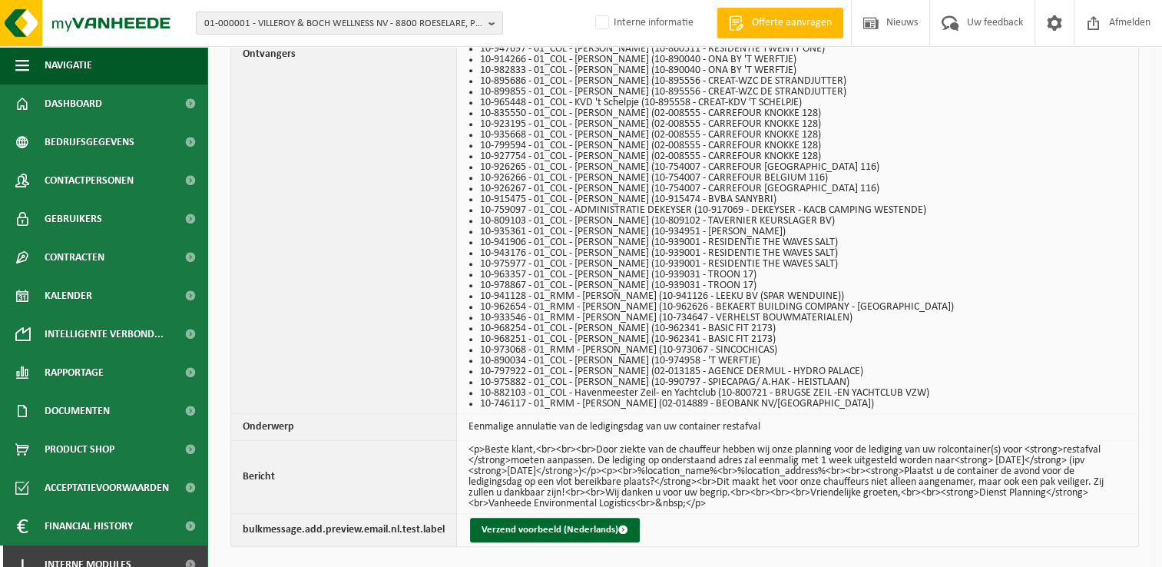
scroll to position [1416, 0]
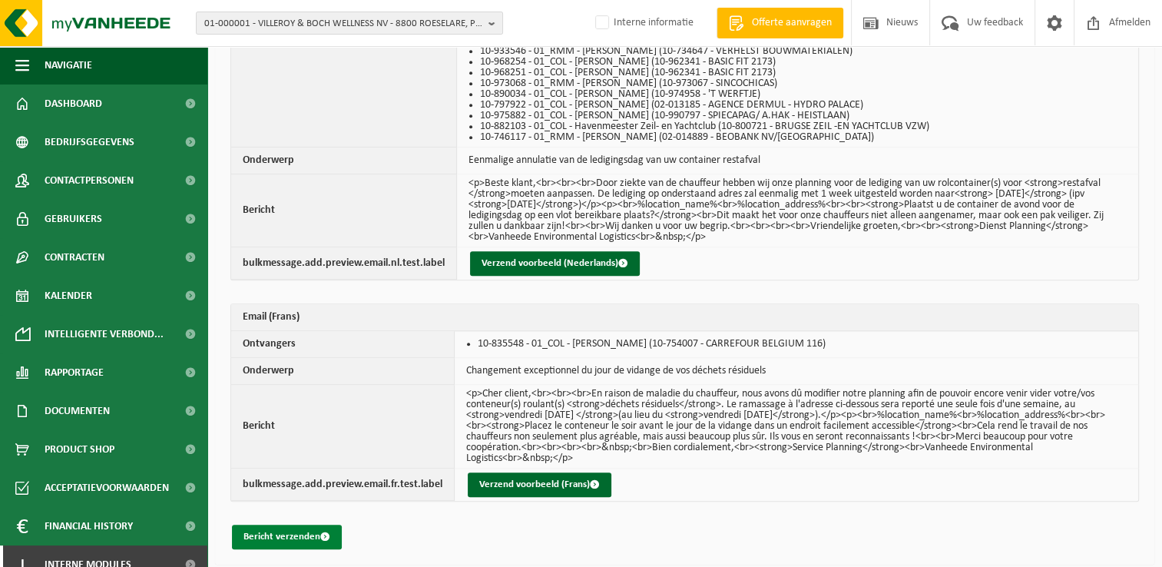
click at [281, 524] on button "Bericht verzenden" at bounding box center [287, 536] width 110 height 25
